Goal: Find specific page/section: Find specific page/section

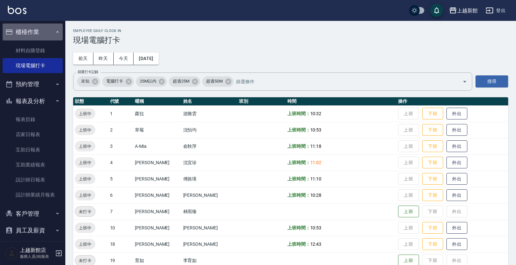
click at [55, 32] on icon "button" at bounding box center [57, 31] width 5 height 5
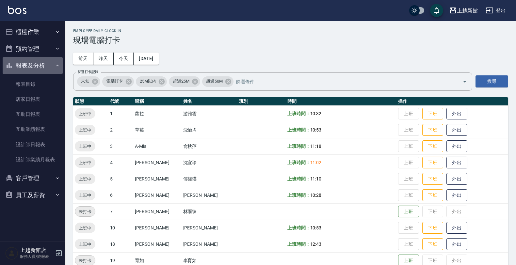
click at [40, 63] on button "報表及分析" at bounding box center [33, 65] width 60 height 17
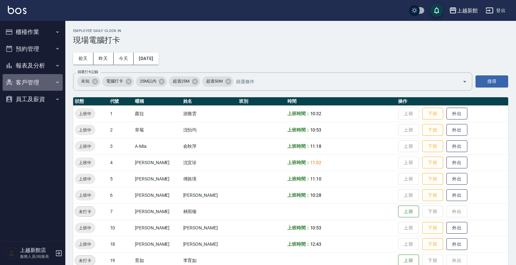
click at [37, 78] on button "客戶管理" at bounding box center [33, 82] width 60 height 17
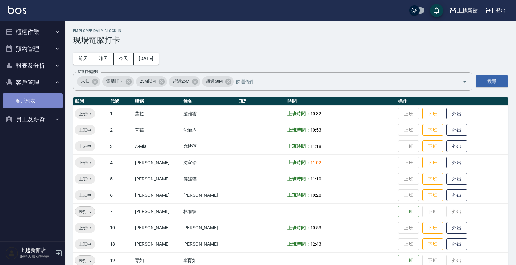
click at [27, 100] on link "客戶列表" at bounding box center [33, 100] width 60 height 15
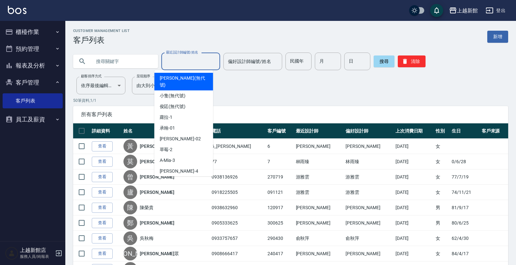
click at [186, 63] on input "最近設計師編號/姓名" at bounding box center [190, 61] width 53 height 11
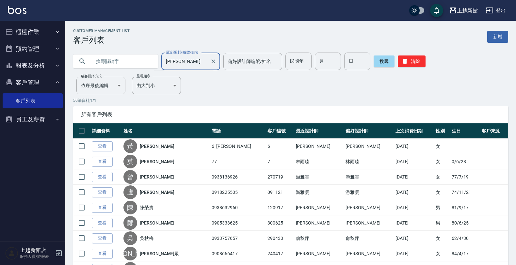
click at [195, 56] on div "[PERSON_NAME] 最近設計師編號/姓名" at bounding box center [190, 61] width 59 height 17
drag, startPoint x: 170, startPoint y: 60, endPoint x: 182, endPoint y: 62, distance: 11.9
click at [182, 62] on input "林貞屹" at bounding box center [185, 61] width 43 height 11
click at [174, 62] on input "[PERSON_NAME]" at bounding box center [185, 61] width 43 height 11
type input "[PERSON_NAME]"
